Goal: Use online tool/utility: Utilize a website feature to perform a specific function

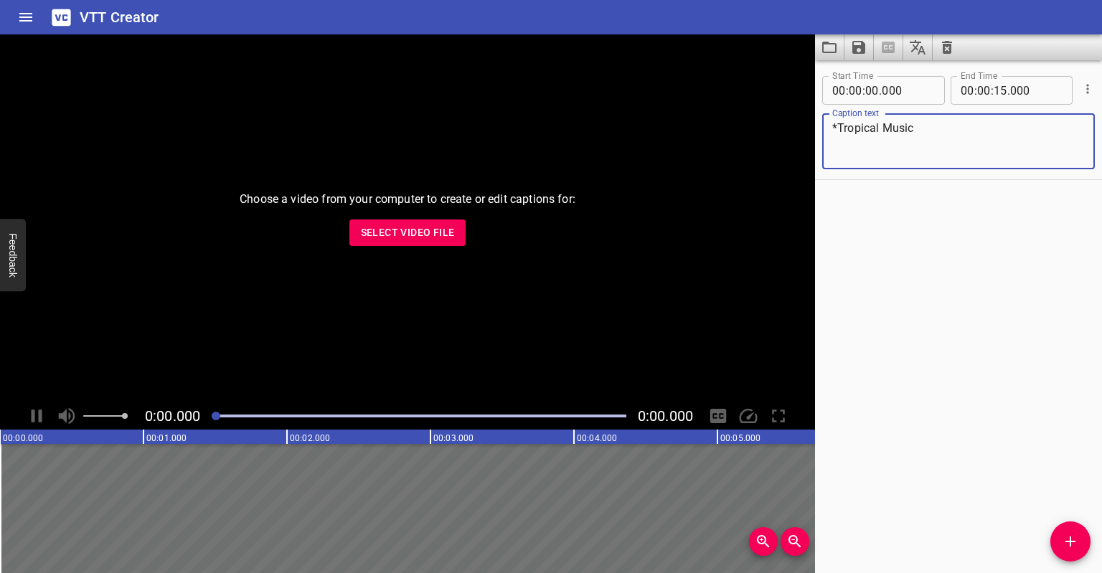
drag, startPoint x: 933, startPoint y: 123, endPoint x: 837, endPoint y: 138, distance: 97.3
click at [837, 138] on textarea "*Tropical Music" at bounding box center [959, 141] width 253 height 41
type textarea "*Latin music"
click at [998, 83] on input "number" at bounding box center [1001, 90] width 14 height 29
type input "06"
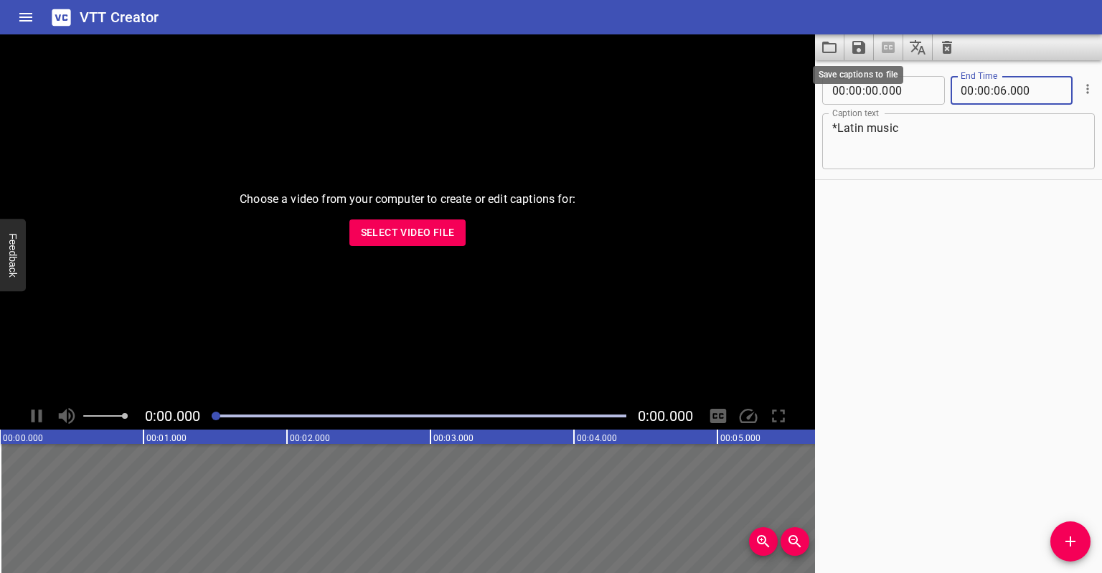
type input "000"
click at [861, 50] on icon "Save captions to file" at bounding box center [859, 47] width 13 height 13
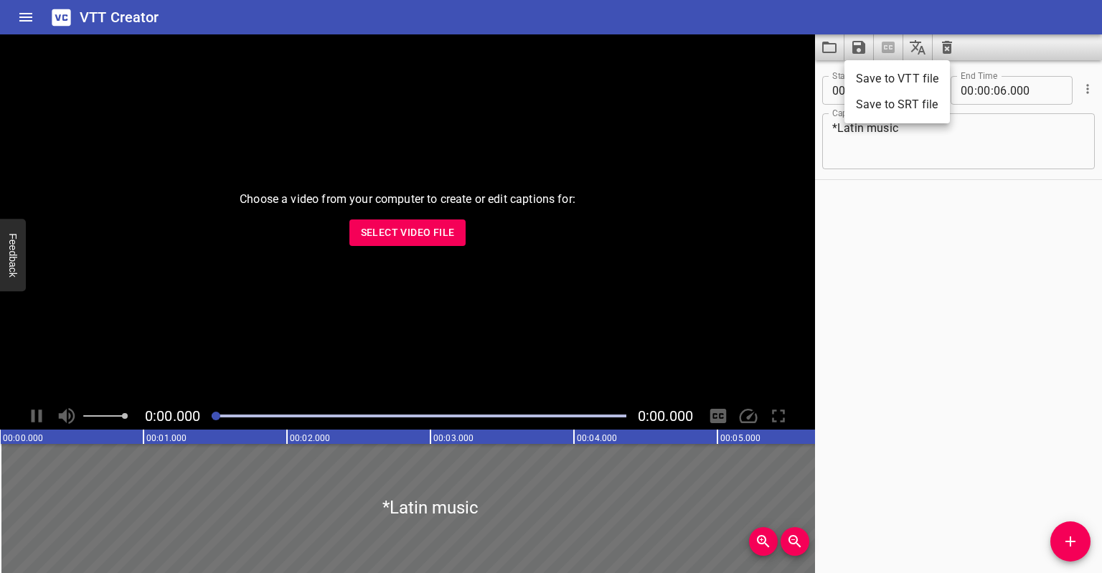
click at [868, 86] on li "Save to VTT file" at bounding box center [898, 79] width 106 height 26
click at [988, 229] on div "Start Time 00 : 00 : 00 . 000 Start Time End Time 00 : 00 : 06 . 000 End Time C…" at bounding box center [958, 316] width 287 height 513
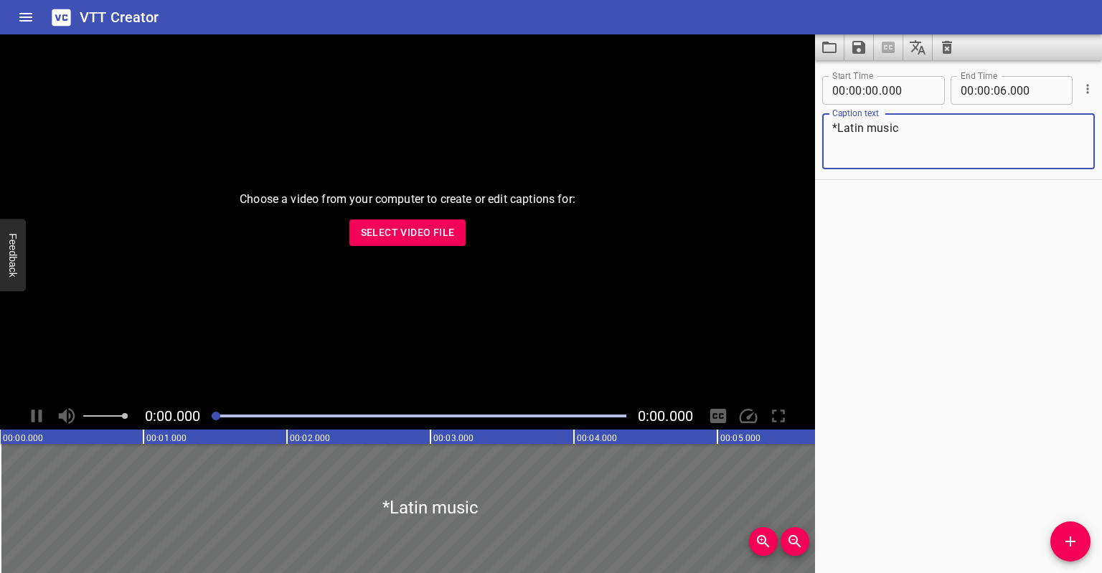
drag, startPoint x: 839, startPoint y: 131, endPoint x: 902, endPoint y: 131, distance: 63.2
click at [902, 131] on textarea "*Latin music" at bounding box center [959, 141] width 253 height 41
type textarea "*Chill music"
click at [998, 88] on input "number" at bounding box center [1001, 90] width 14 height 29
type input "12"
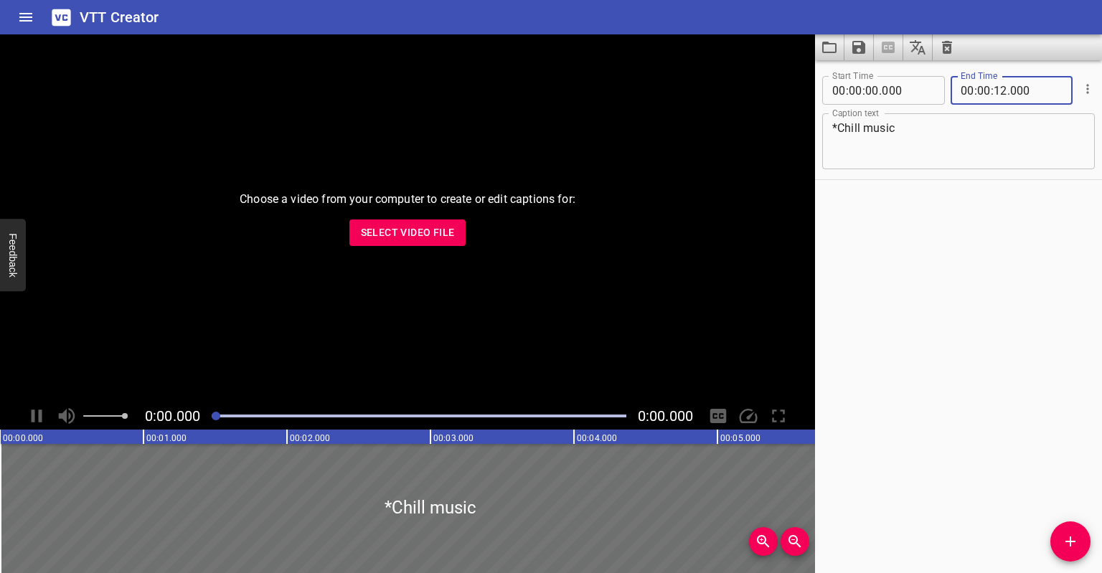
type input "000"
click at [850, 41] on button "Save captions to file" at bounding box center [859, 47] width 29 height 26
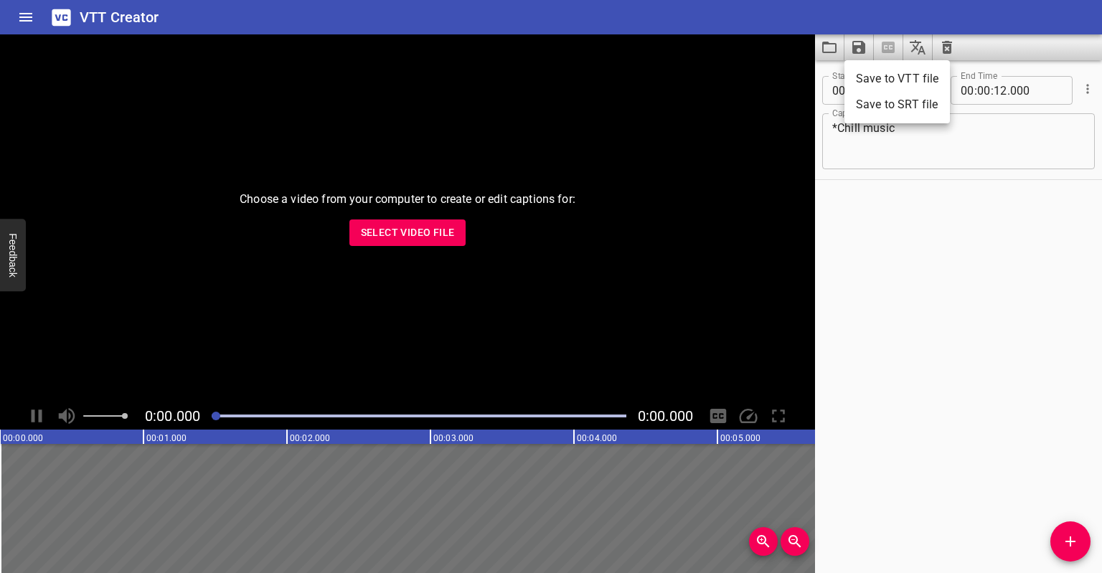
click at [872, 78] on li "Save to VTT file" at bounding box center [898, 79] width 106 height 26
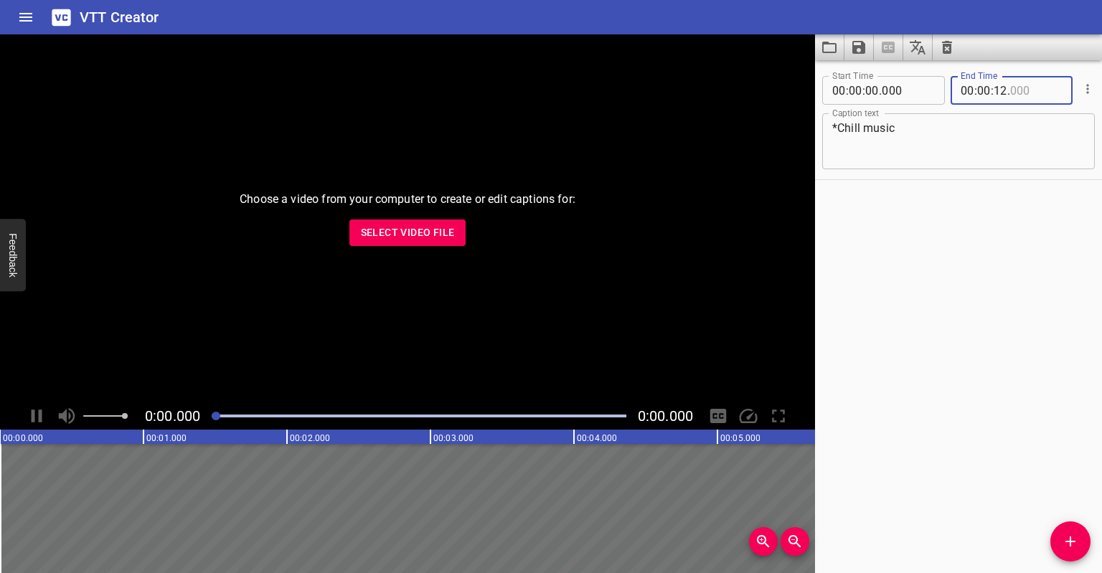
click at [1023, 90] on input "number" at bounding box center [1037, 90] width 52 height 29
type input "000"
click at [998, 91] on input "number" at bounding box center [1001, 90] width 14 height 29
type input "20"
type input "000"
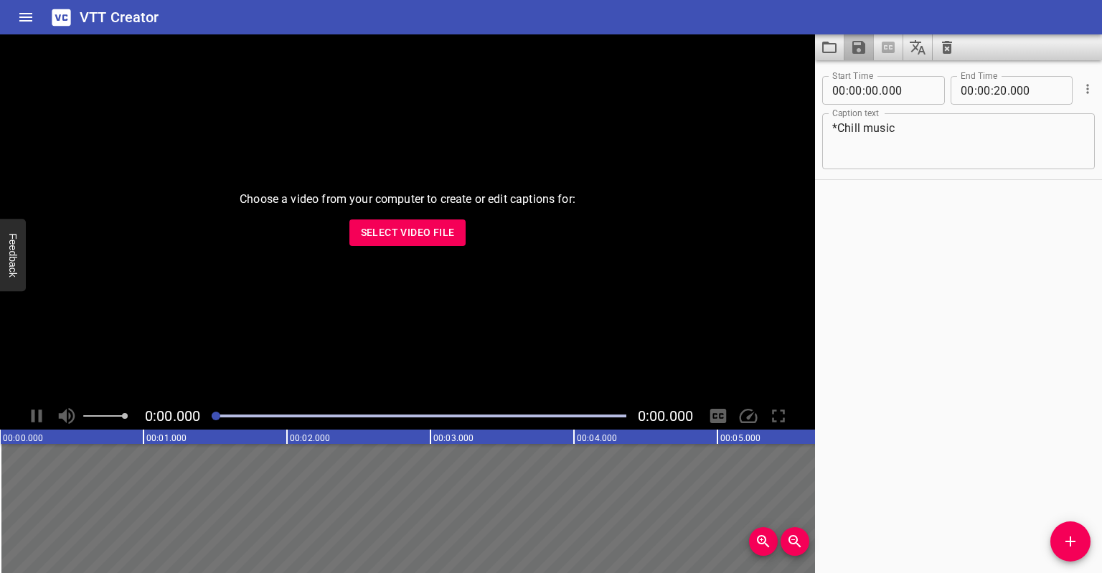
click at [858, 42] on icon "Save captions to file" at bounding box center [858, 47] width 17 height 17
click at [871, 78] on li "Save to VTT file" at bounding box center [898, 79] width 106 height 26
